Goal: Transaction & Acquisition: Book appointment/travel/reservation

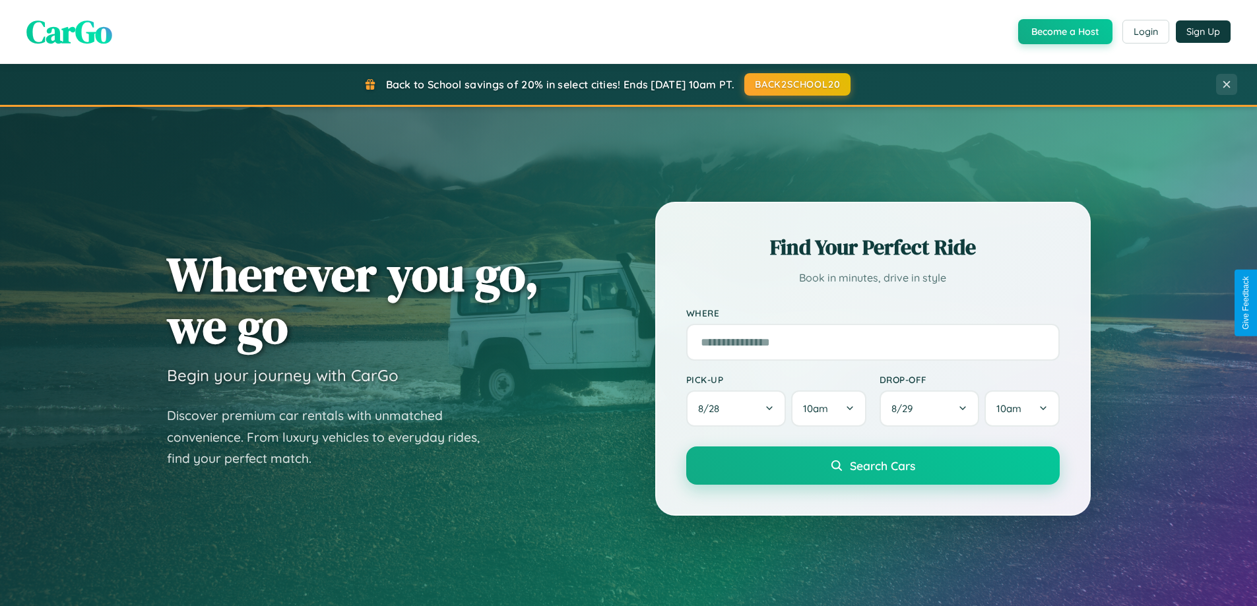
scroll to position [1162, 0]
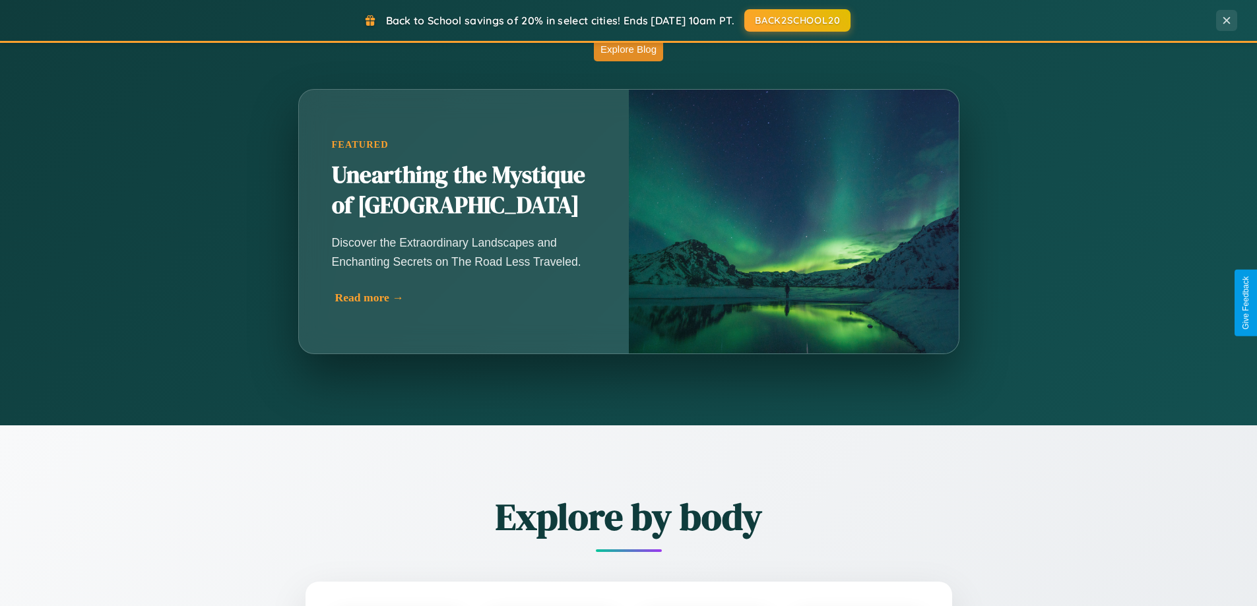
click at [465, 297] on div "Read more →" at bounding box center [467, 298] width 264 height 14
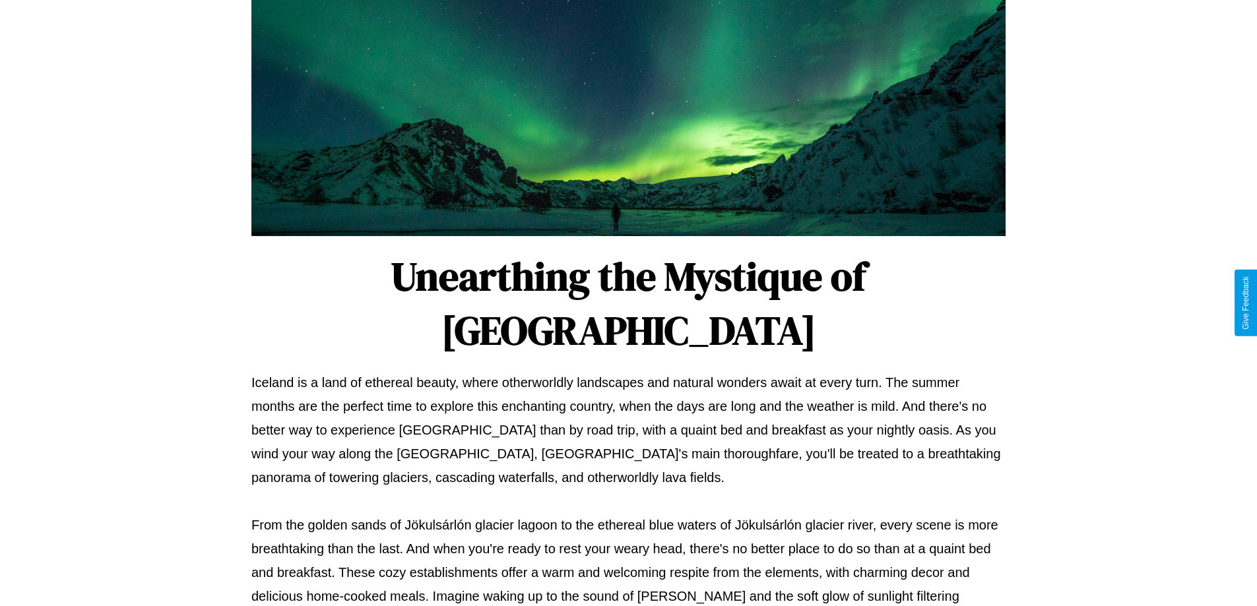
scroll to position [427, 0]
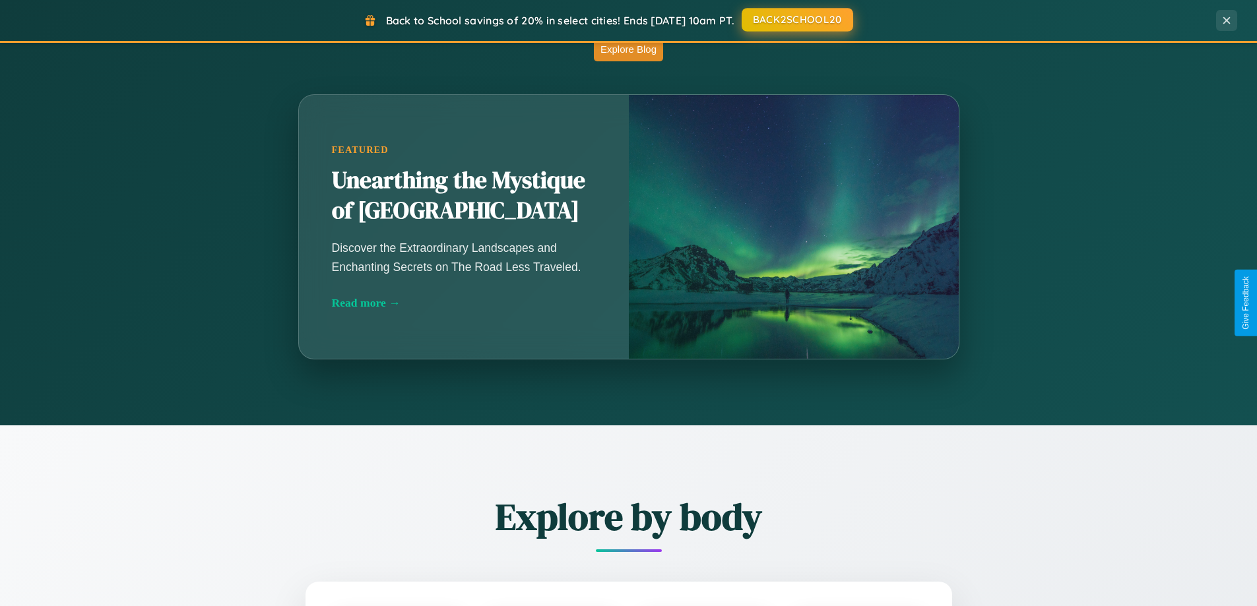
click at [796, 20] on button "BACK2SCHOOL20" at bounding box center [796, 20] width 111 height 24
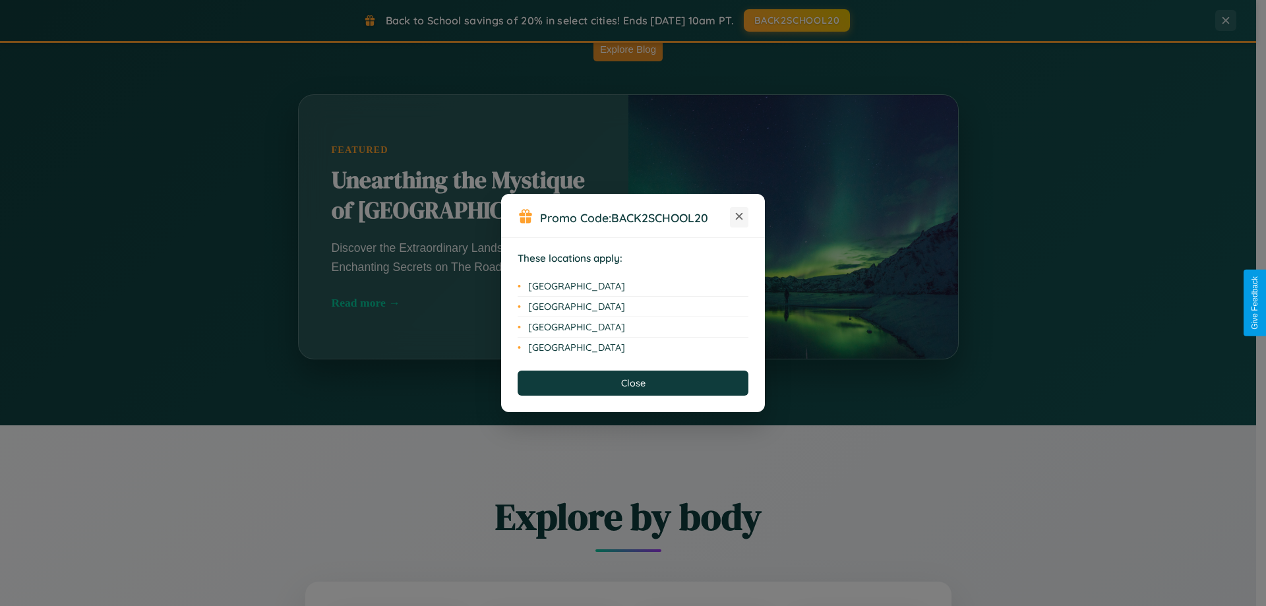
click at [739, 217] on icon at bounding box center [739, 216] width 7 height 7
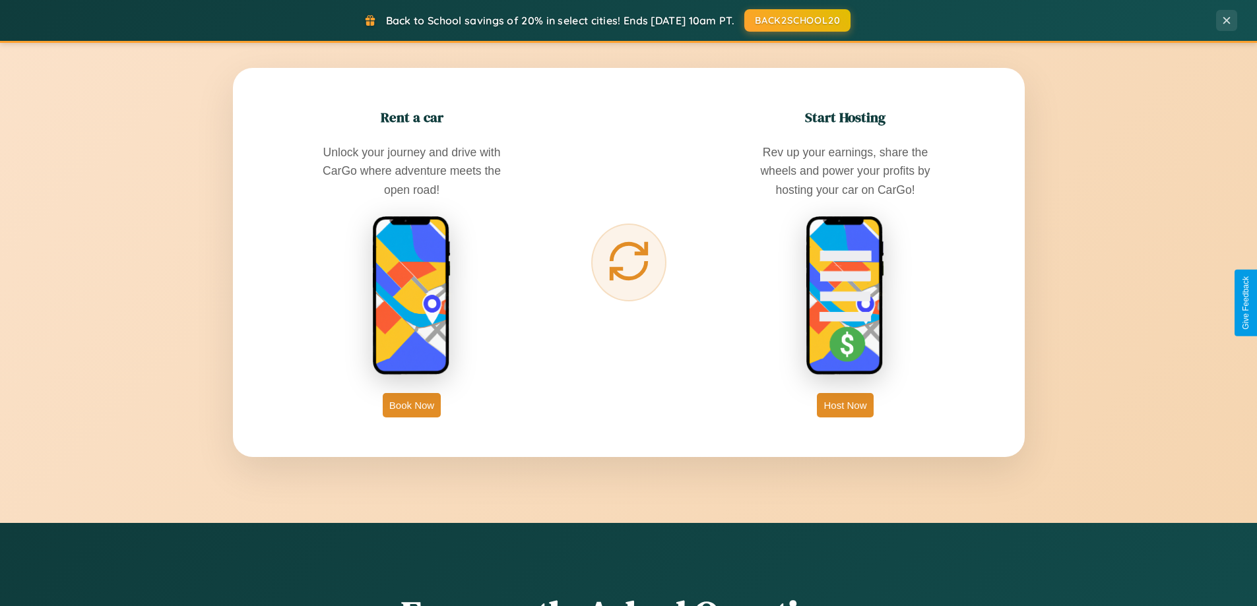
scroll to position [2538, 0]
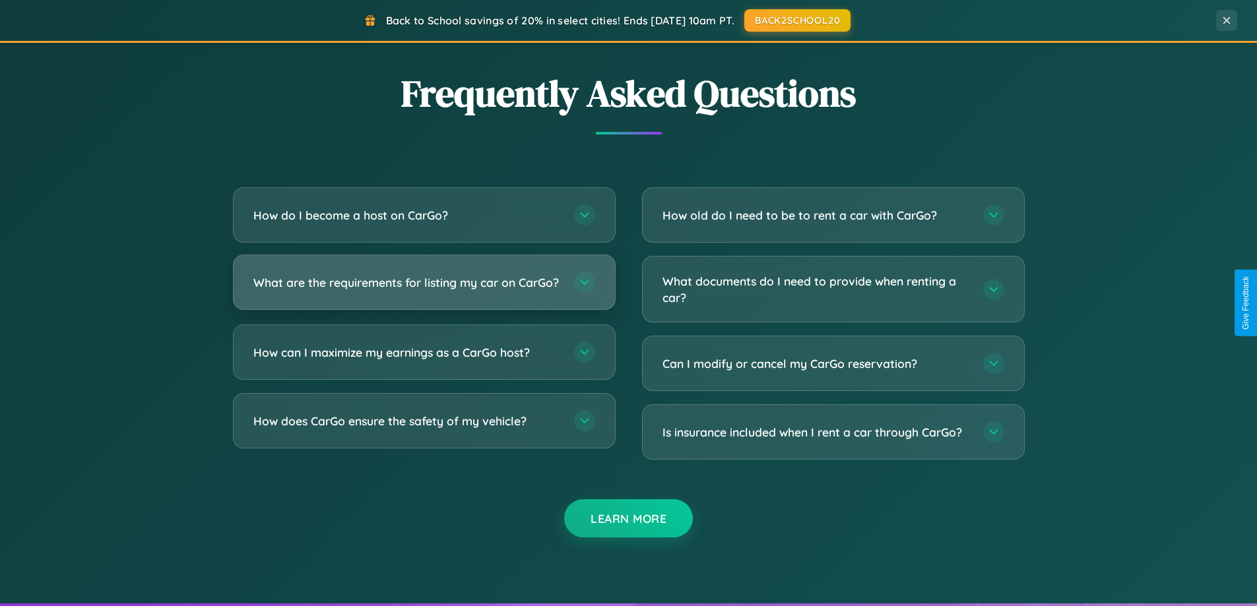
click at [423, 288] on h3 "What are the requirements for listing my car on CarGo?" at bounding box center [406, 282] width 307 height 16
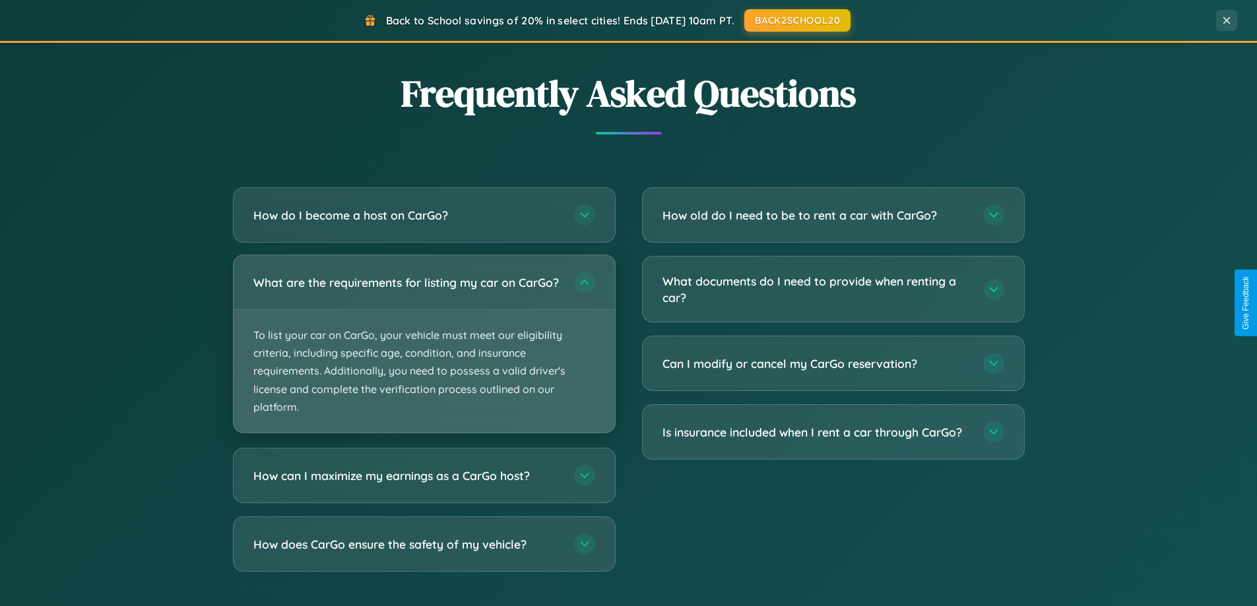
click at [423, 350] on p "To list your car on CarGo, your vehicle must meet our eligibility criteria, inc…" at bounding box center [424, 371] width 381 height 123
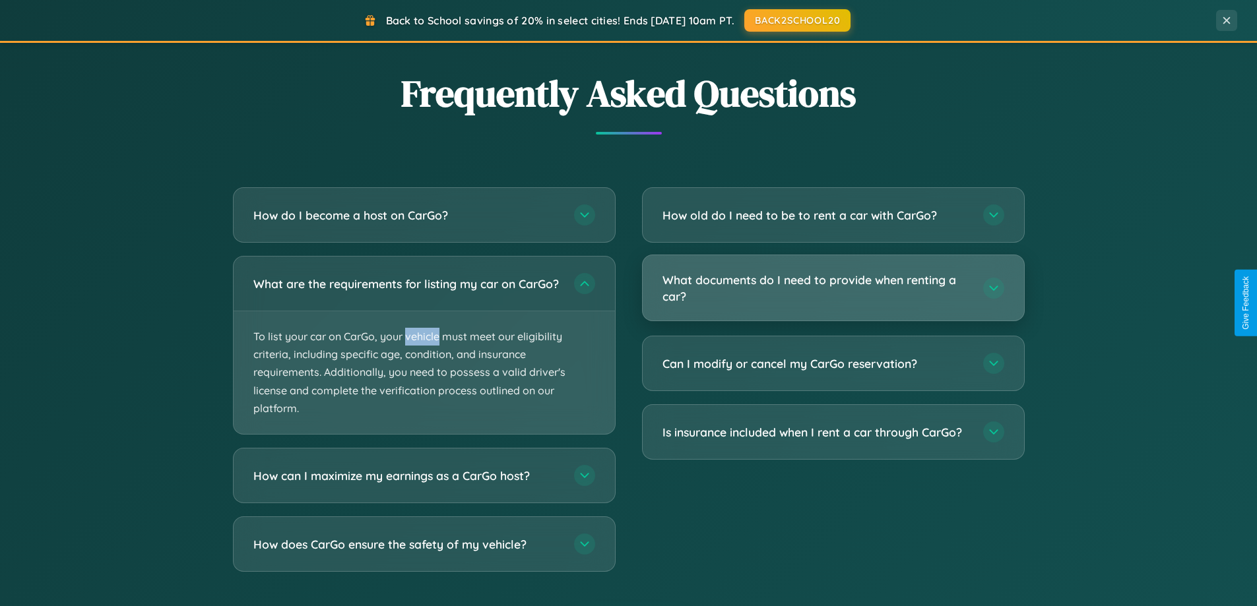
click at [832, 288] on h3 "What documents do I need to provide when renting a car?" at bounding box center [815, 288] width 307 height 32
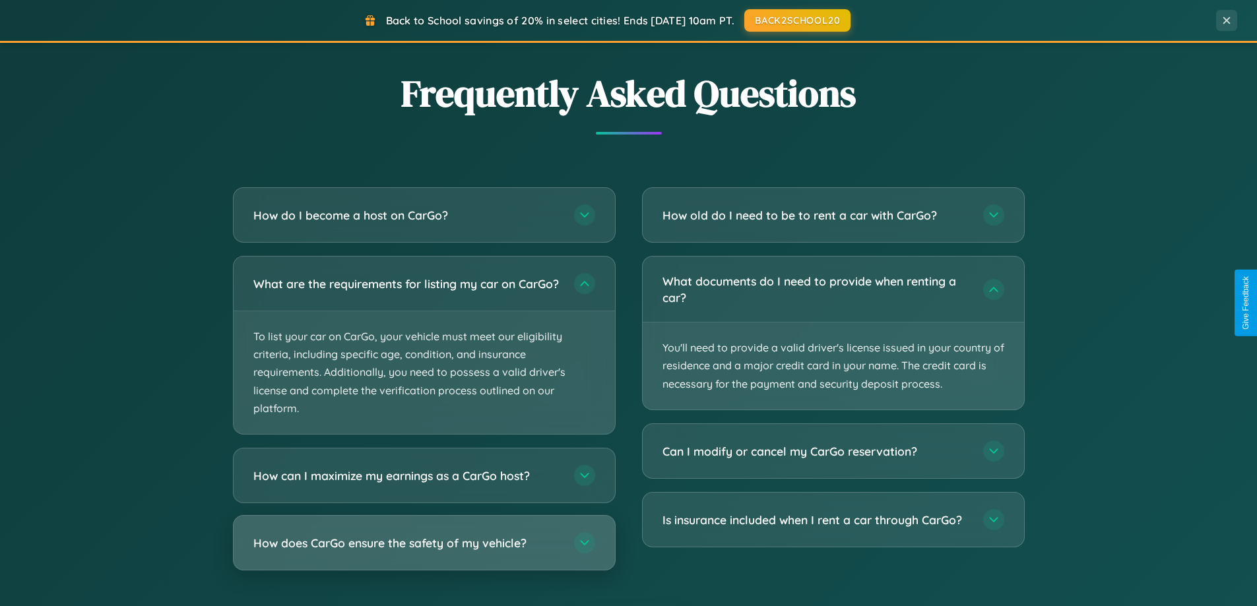
click at [423, 551] on h3 "How does CarGo ensure the safety of my vehicle?" at bounding box center [406, 543] width 307 height 16
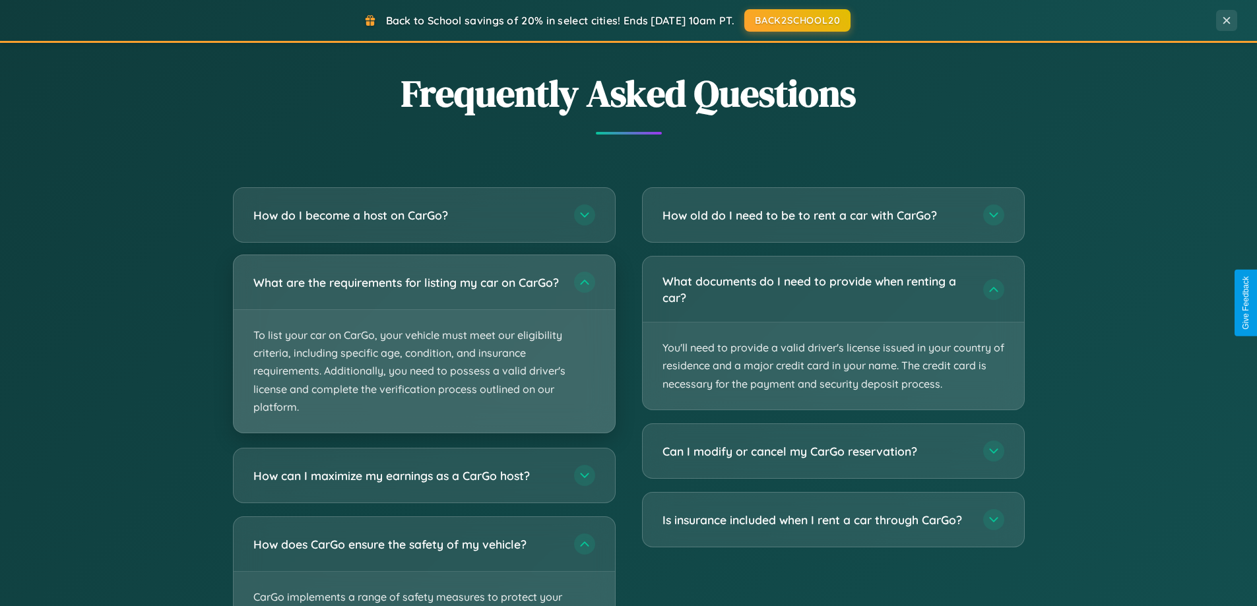
click at [423, 351] on p "To list your car on CarGo, your vehicle must meet our eligibility criteria, inc…" at bounding box center [424, 371] width 381 height 123
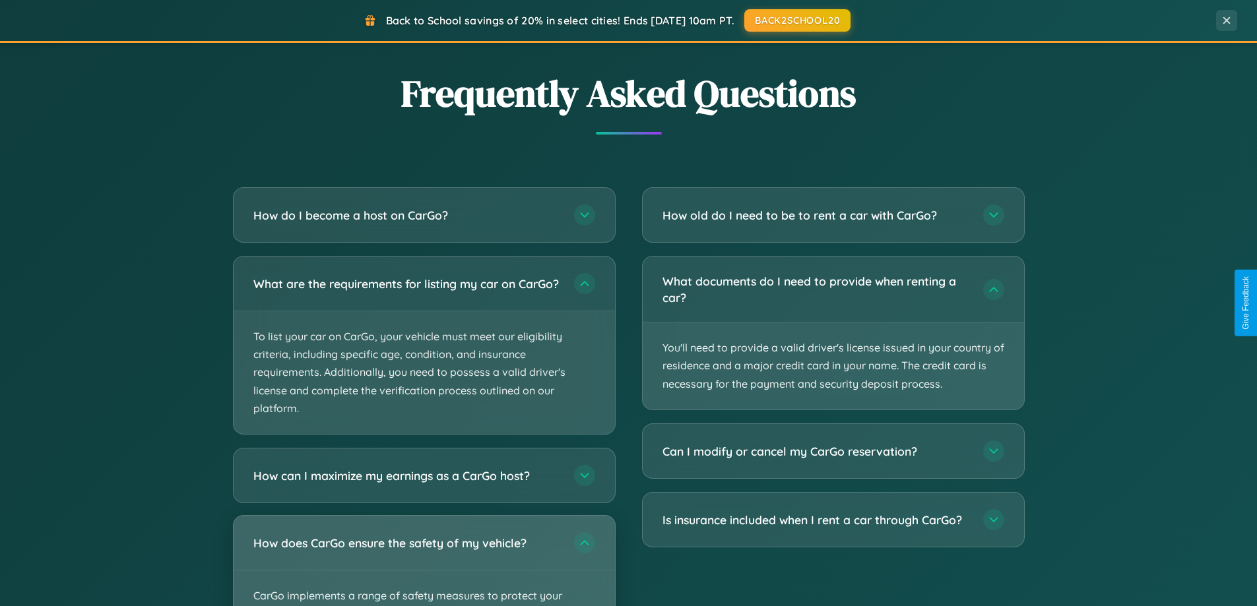
click at [423, 566] on div "How does CarGo ensure the safety of my vehicle?" at bounding box center [424, 543] width 381 height 54
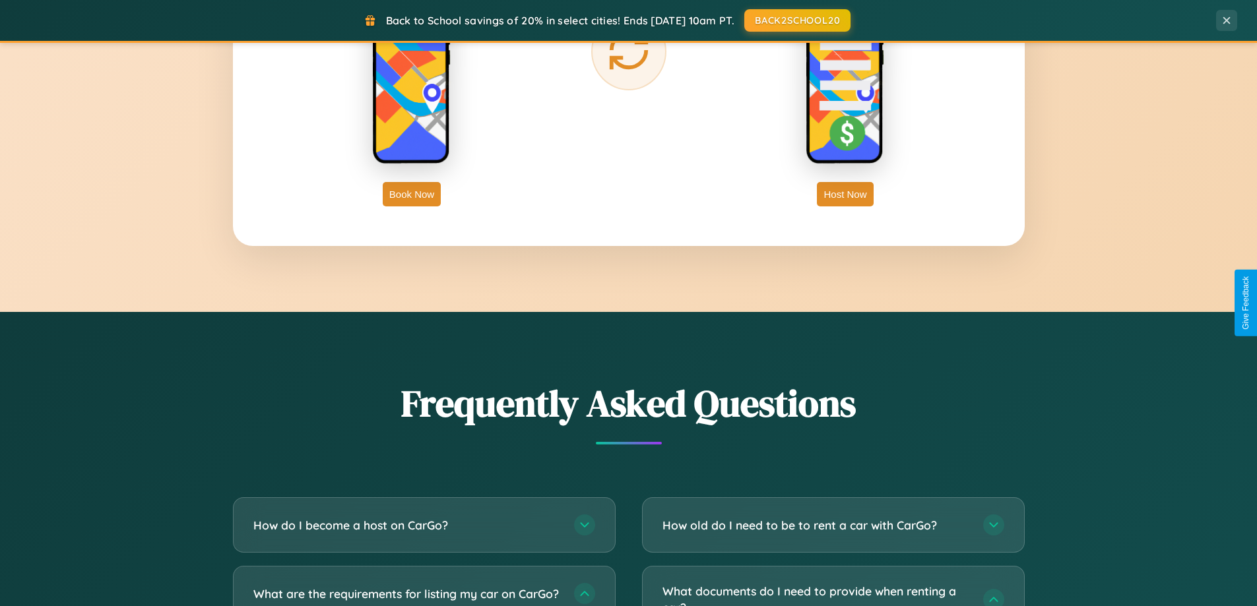
scroll to position [2119, 0]
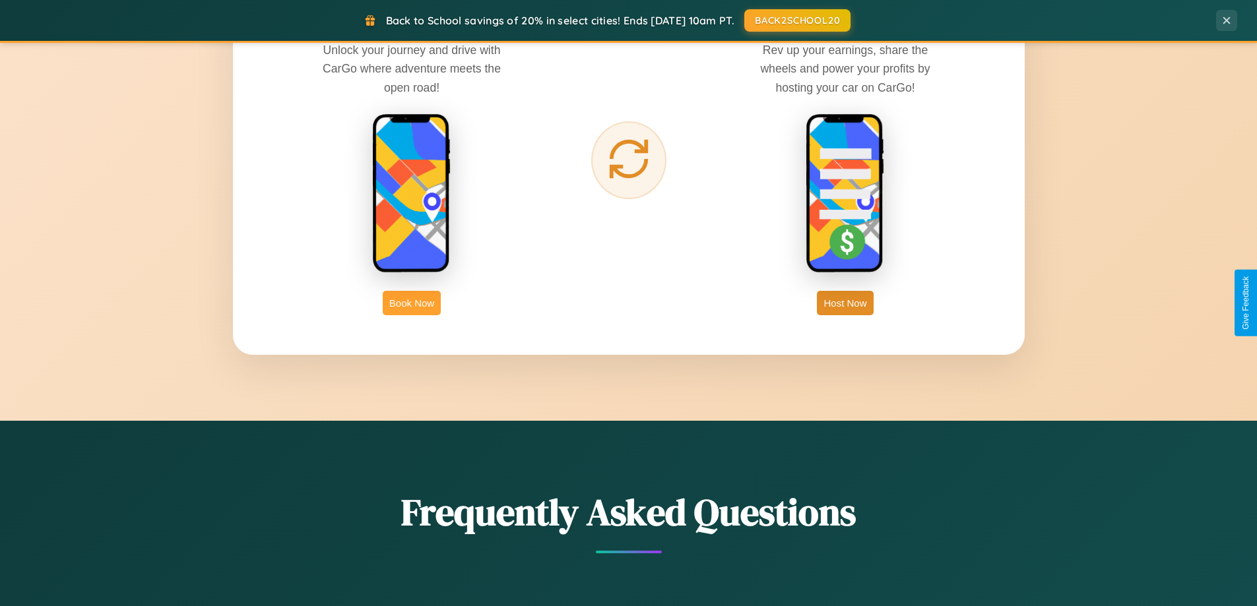
click at [412, 303] on button "Book Now" at bounding box center [412, 303] width 58 height 24
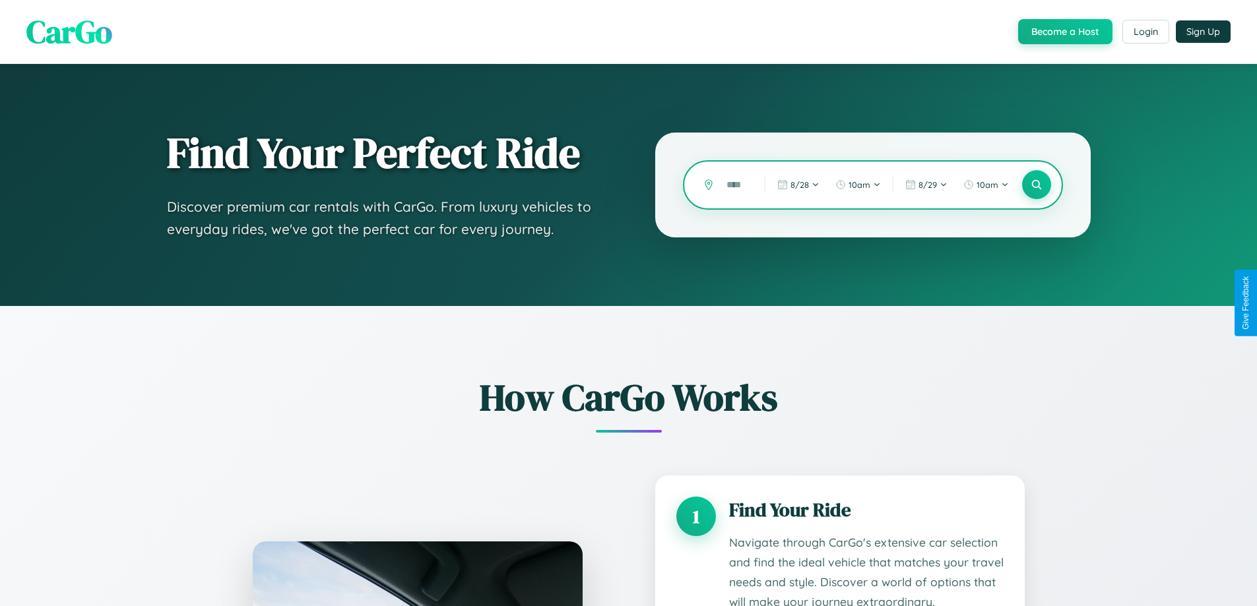
click at [735, 185] on input "text" at bounding box center [736, 184] width 32 height 23
type input "***"
click at [1036, 185] on icon at bounding box center [1036, 185] width 13 height 13
